Goal: Check status: Check status

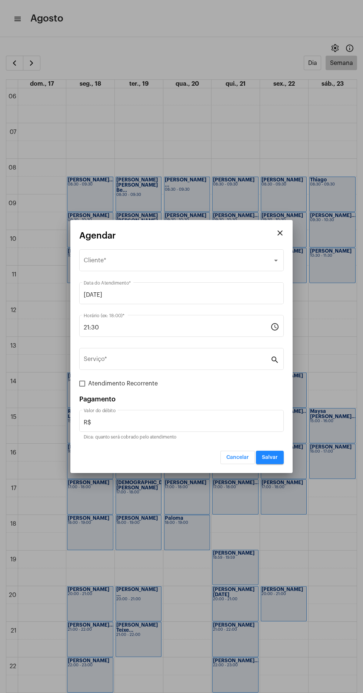
click at [9, 63] on div at bounding box center [181, 346] width 363 height 693
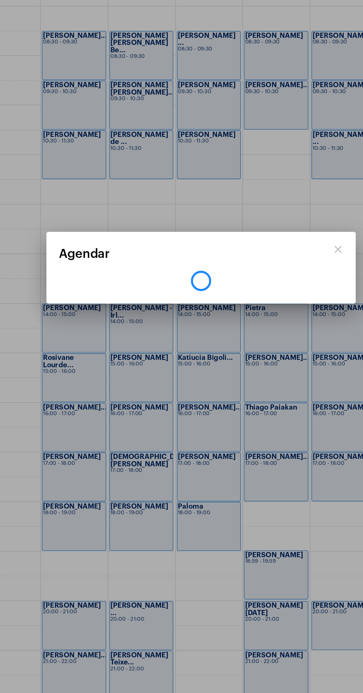
click at [45, 193] on div at bounding box center [181, 346] width 363 height 693
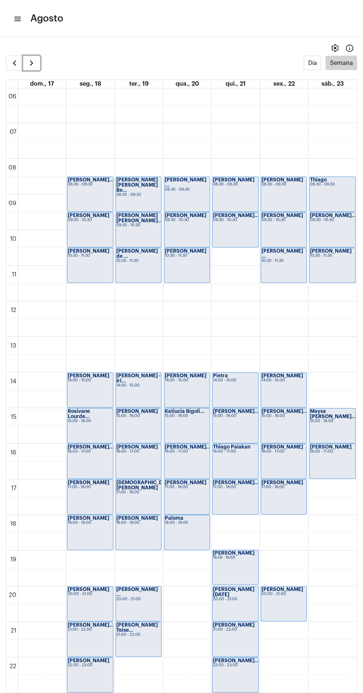
scroll to position [214, 0]
click at [11, 63] on span "button" at bounding box center [14, 63] width 9 height 9
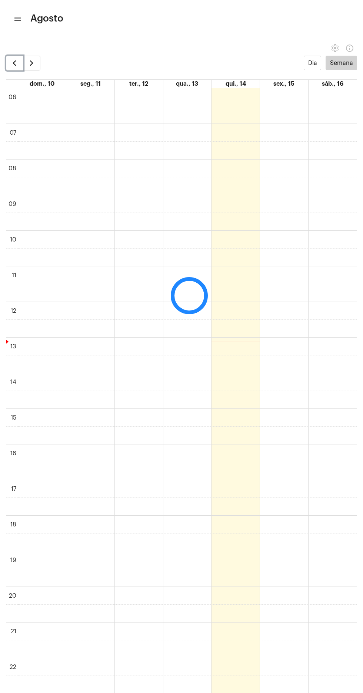
scroll to position [214, 0]
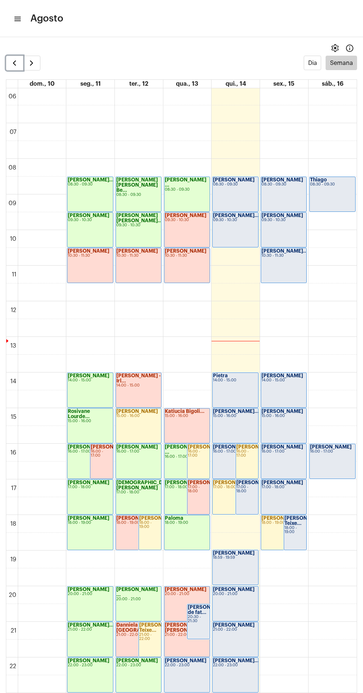
click at [12, 63] on span "button" at bounding box center [14, 63] width 9 height 9
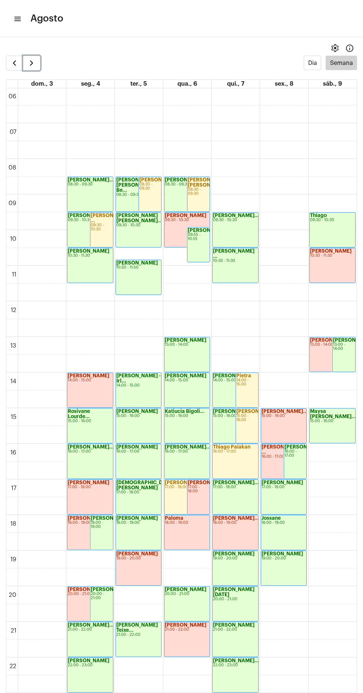
click at [39, 67] on button "button" at bounding box center [31, 63] width 17 height 15
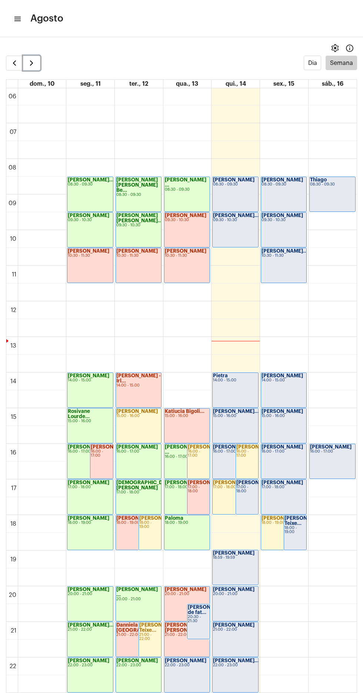
click at [31, 65] on span "button" at bounding box center [31, 63] width 9 height 9
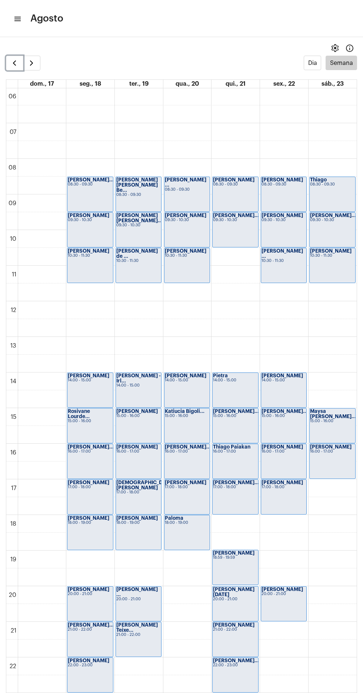
click at [14, 63] on span "button" at bounding box center [14, 63] width 9 height 9
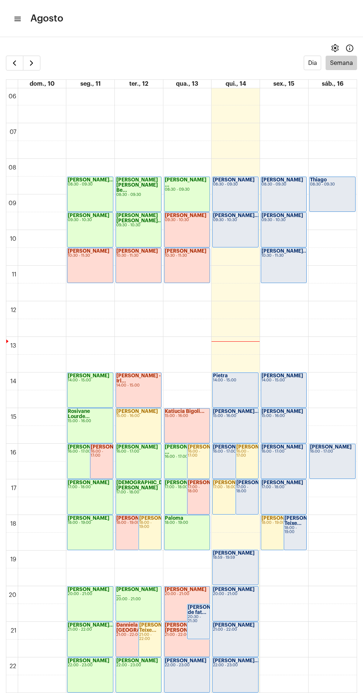
click at [17, 19] on mat-icon "menu" at bounding box center [16, 18] width 7 height 9
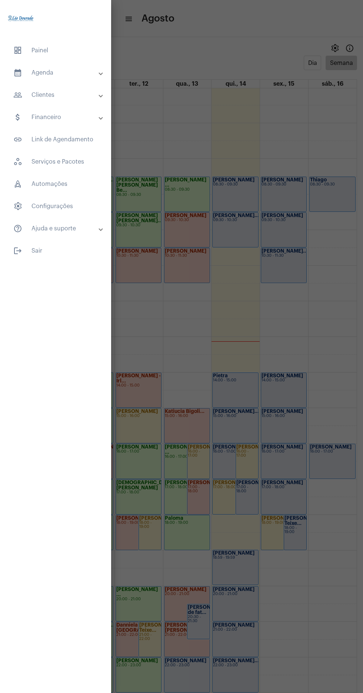
click at [276, 609] on div at bounding box center [181, 346] width 363 height 693
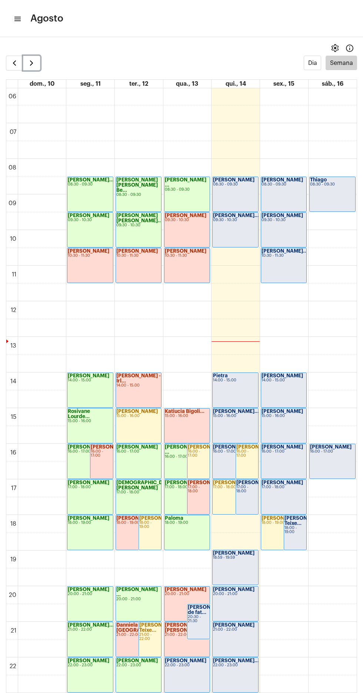
click at [32, 59] on span "button" at bounding box center [31, 63] width 9 height 9
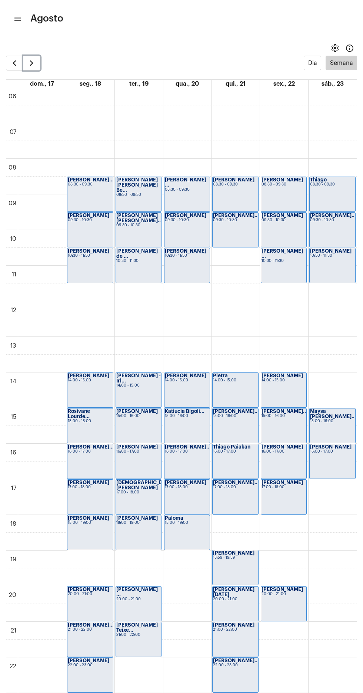
scroll to position [3, 0]
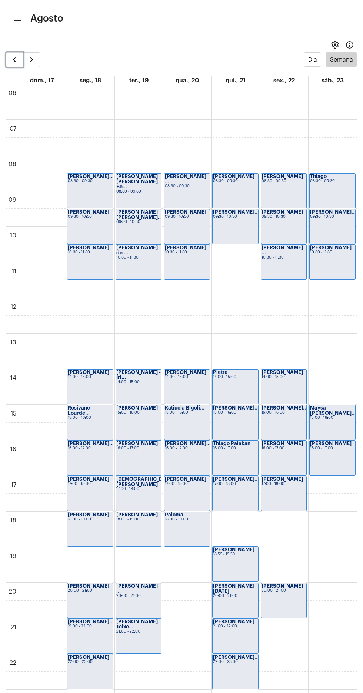
click at [13, 59] on span "button" at bounding box center [14, 59] width 9 height 9
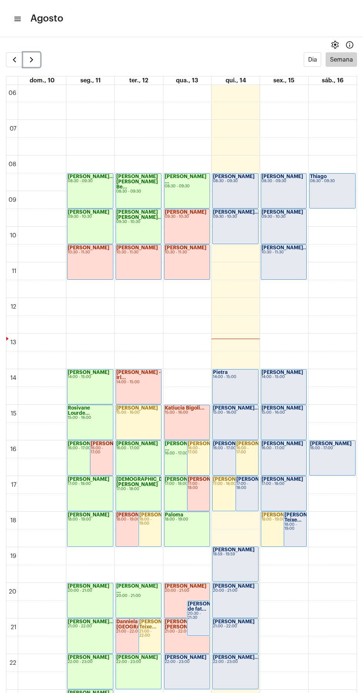
click at [31, 59] on span "button" at bounding box center [31, 59] width 9 height 9
